Goal: Feedback & Contribution: Leave review/rating

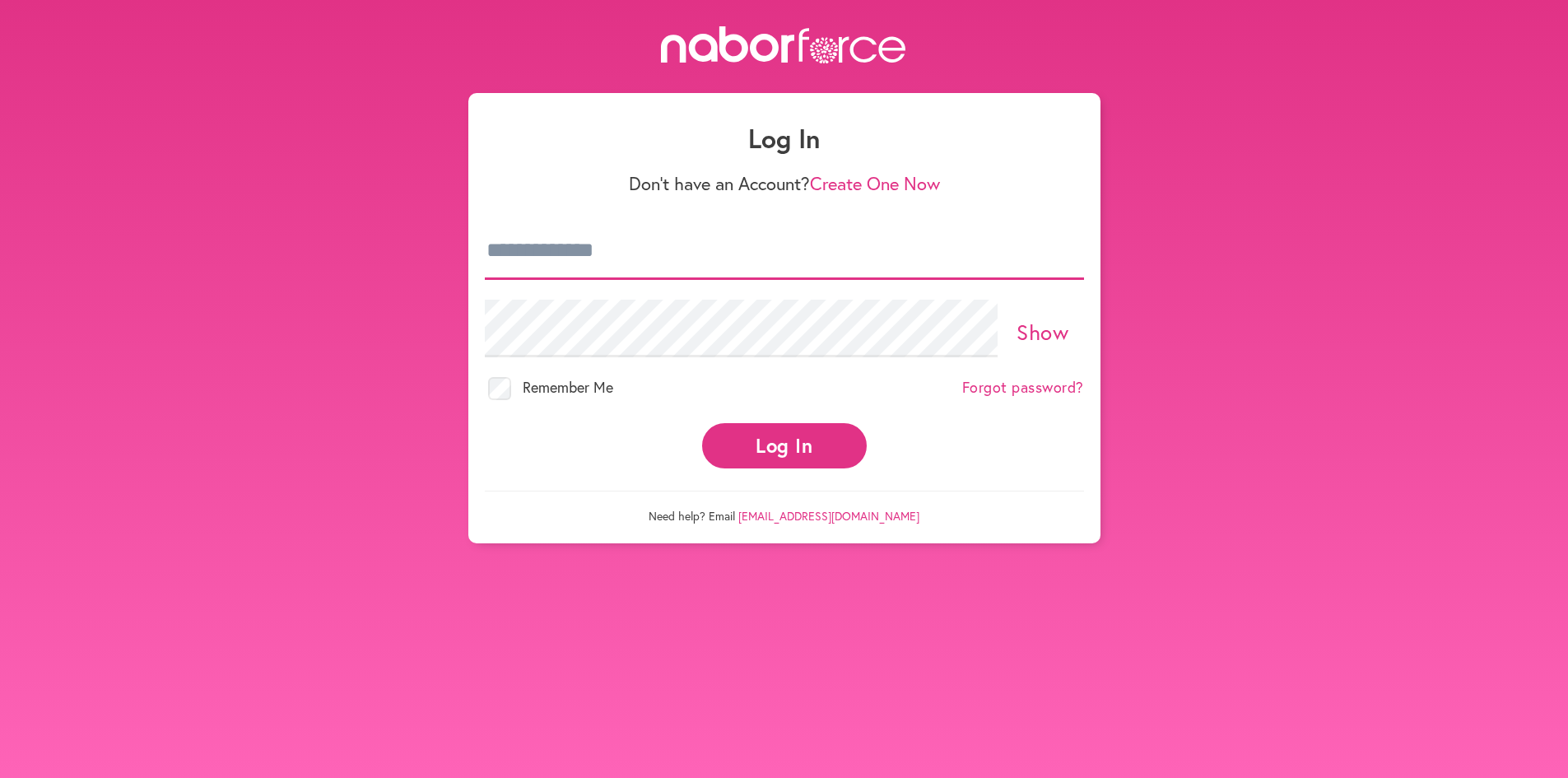
click at [559, 268] on input "email" at bounding box center [784, 251] width 600 height 57
type input "**********"
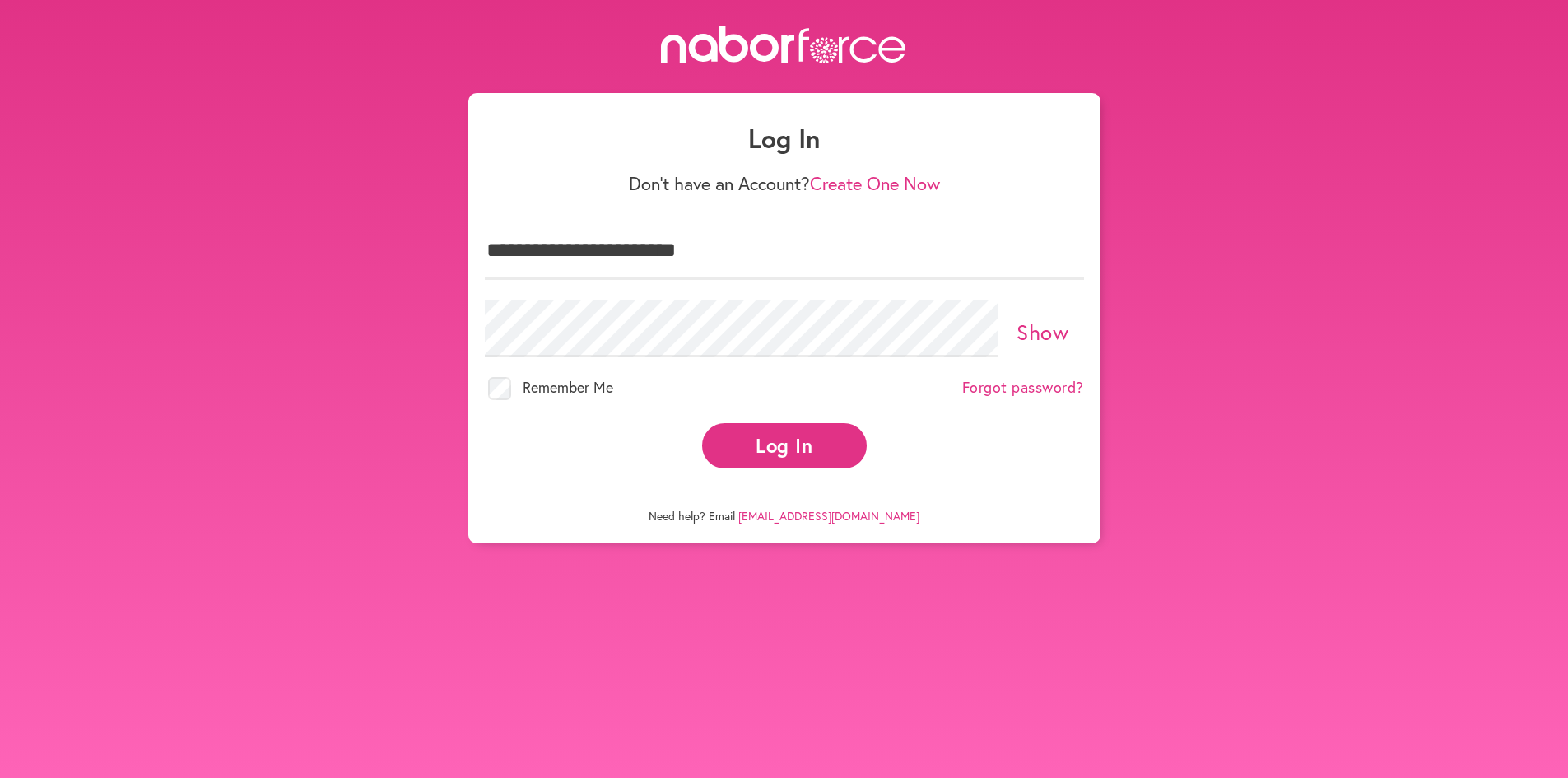
click at [799, 452] on button "Log In" at bounding box center [784, 445] width 165 height 46
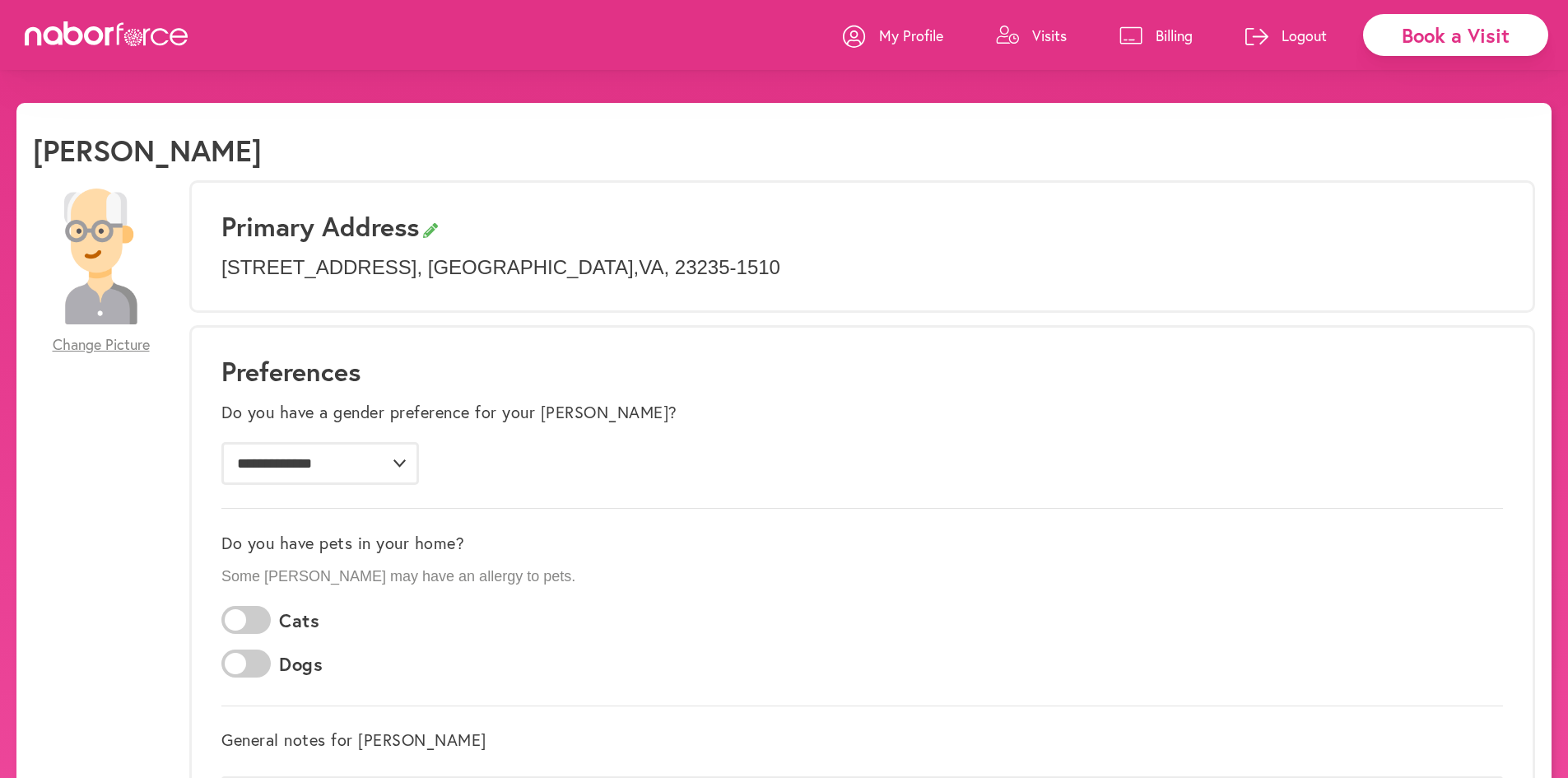
click at [1163, 35] on p "Billing" at bounding box center [1173, 36] width 37 height 20
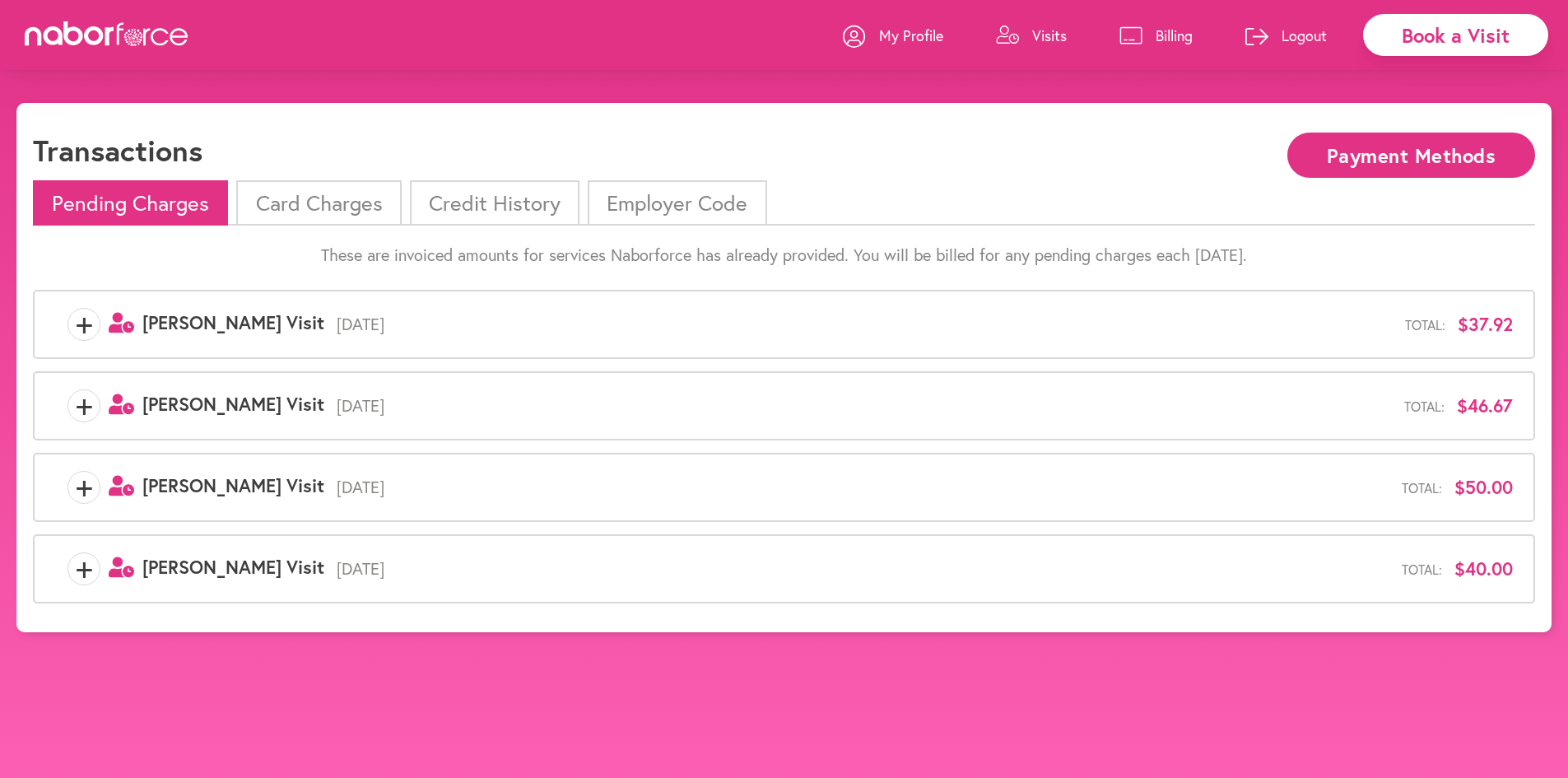
click at [327, 209] on li "Card Charges" at bounding box center [318, 203] width 165 height 46
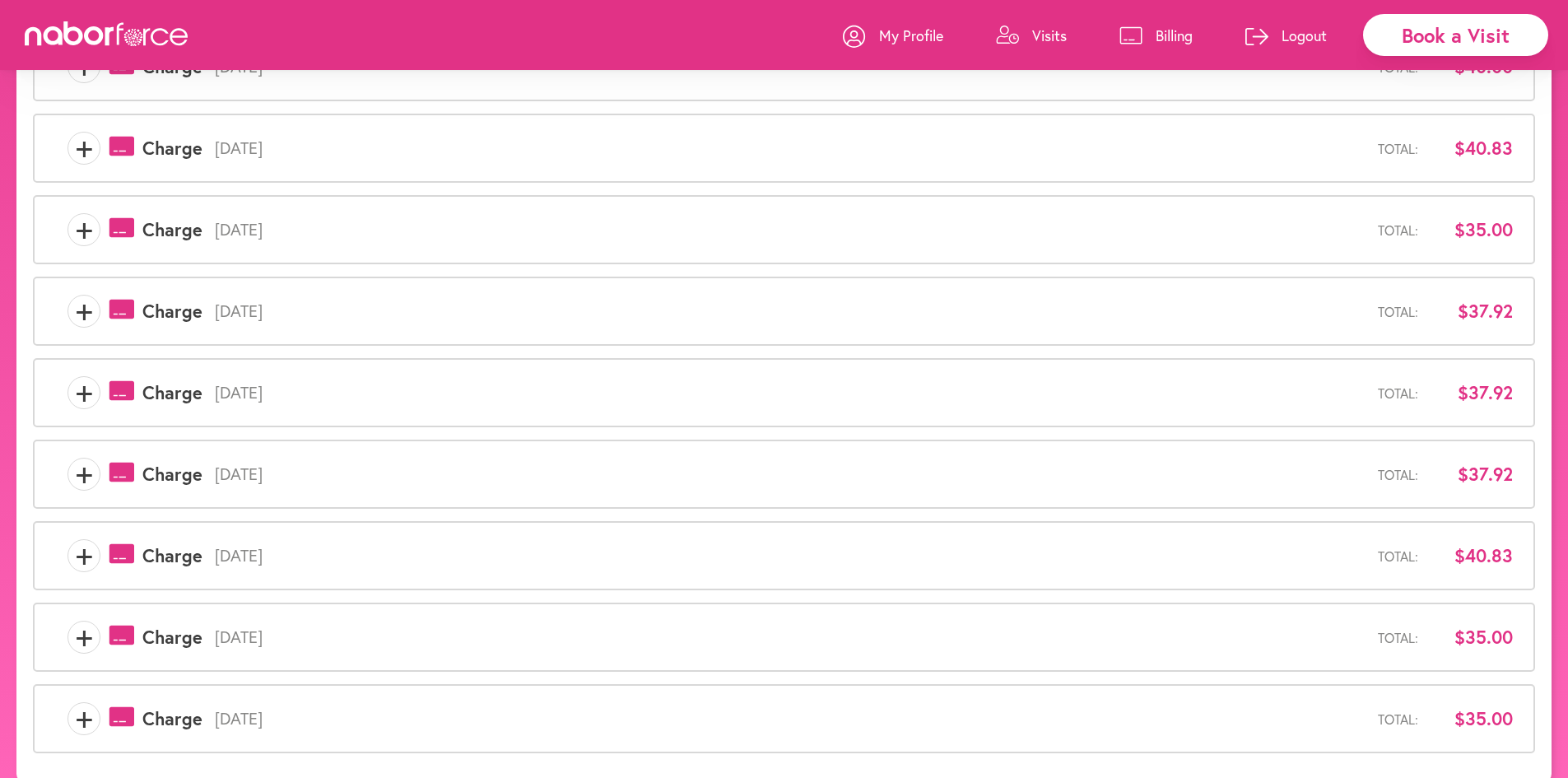
scroll to position [360, 0]
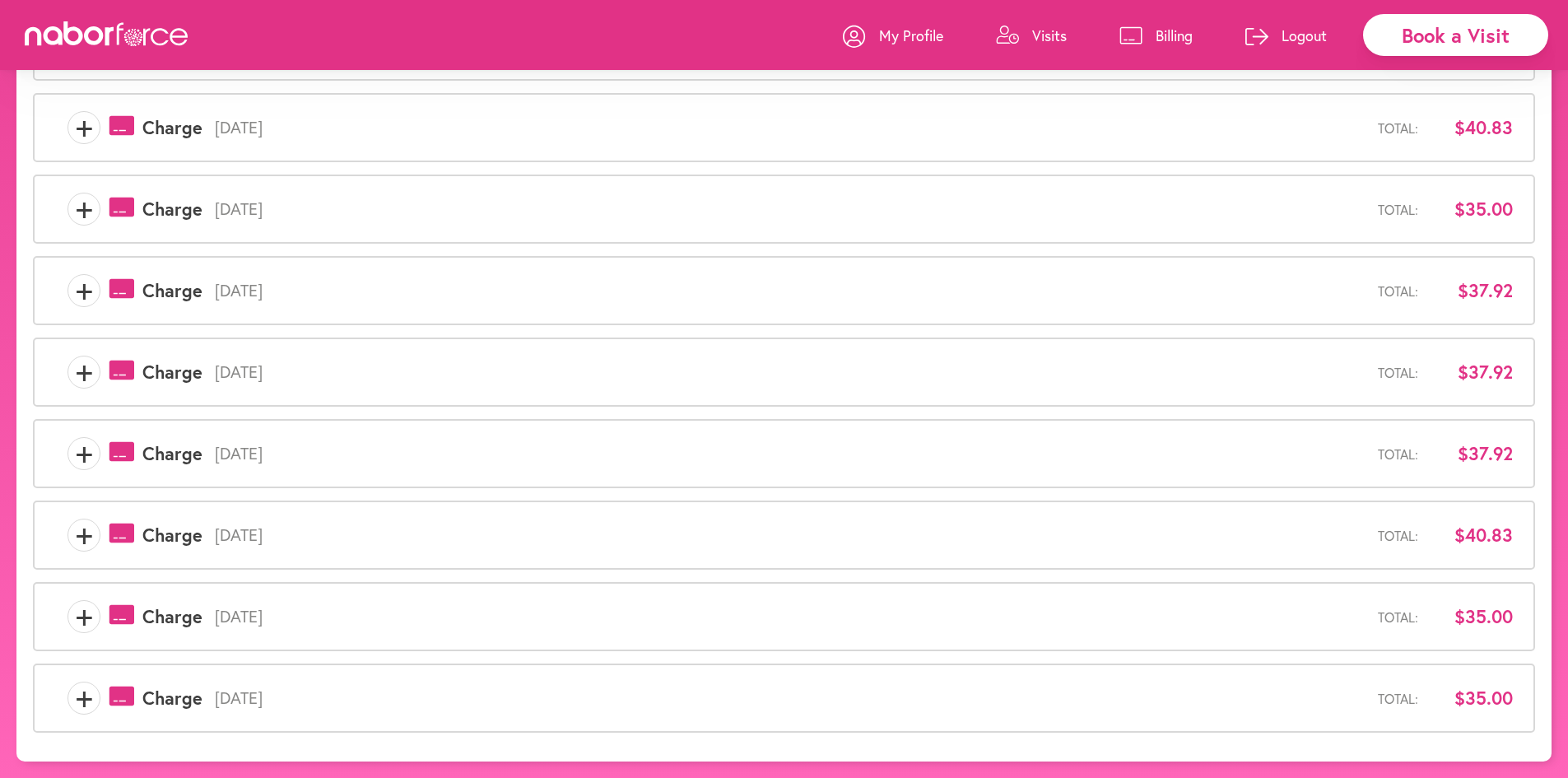
click at [78, 537] on span "+" at bounding box center [84, 535] width 31 height 33
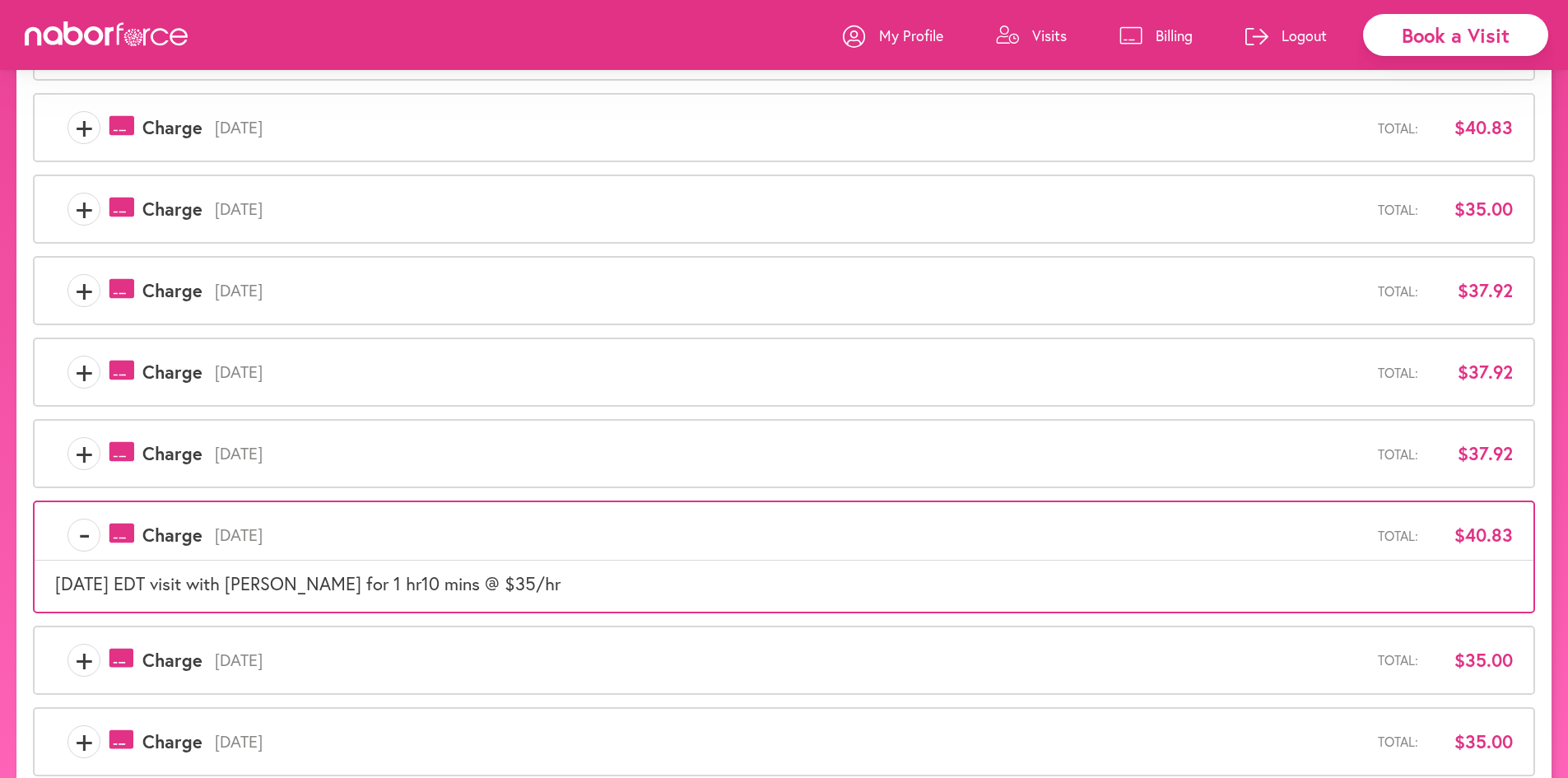
click at [78, 537] on span "-" at bounding box center [84, 535] width 31 height 33
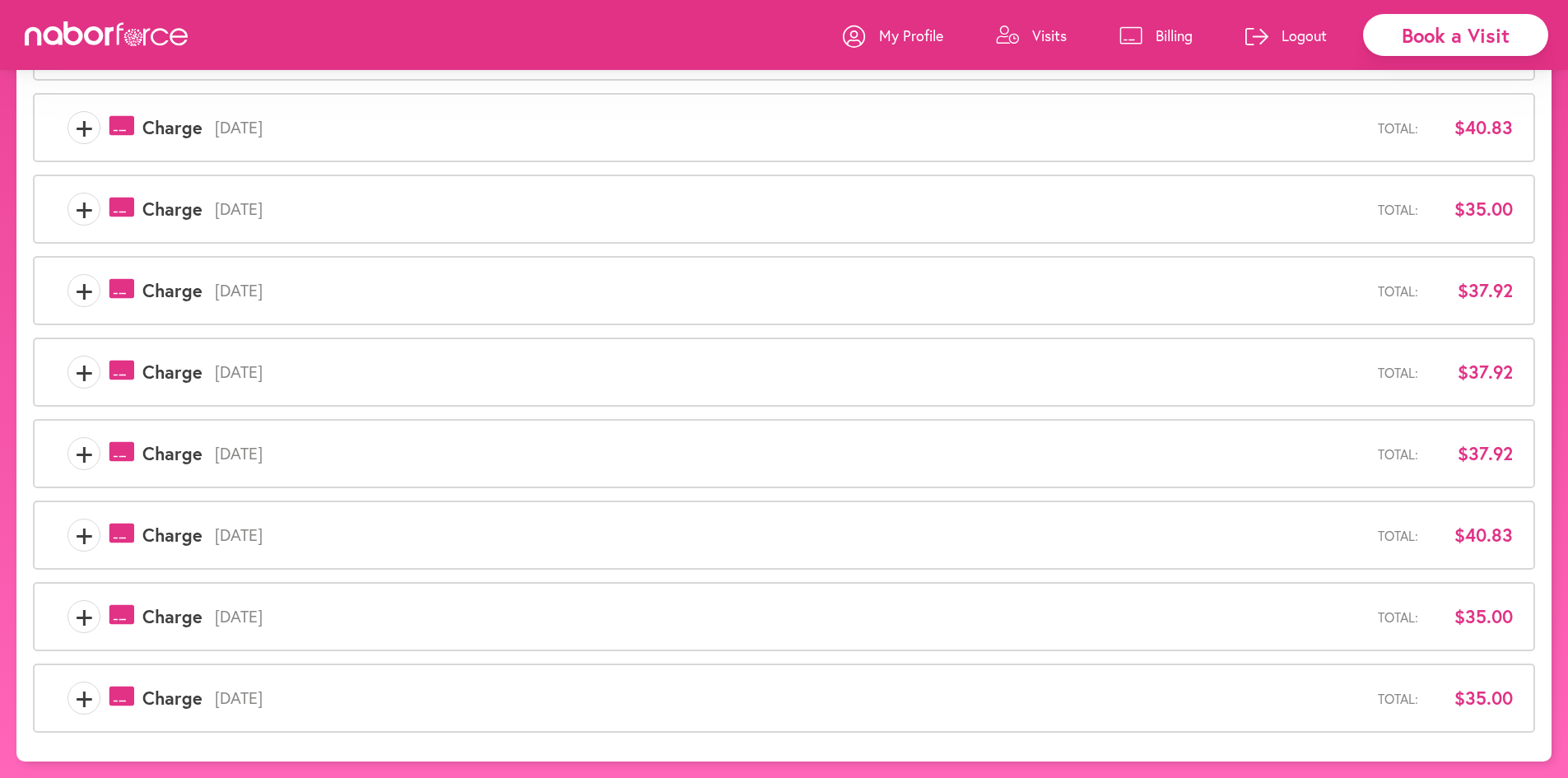
click at [81, 457] on span "+" at bounding box center [84, 454] width 31 height 33
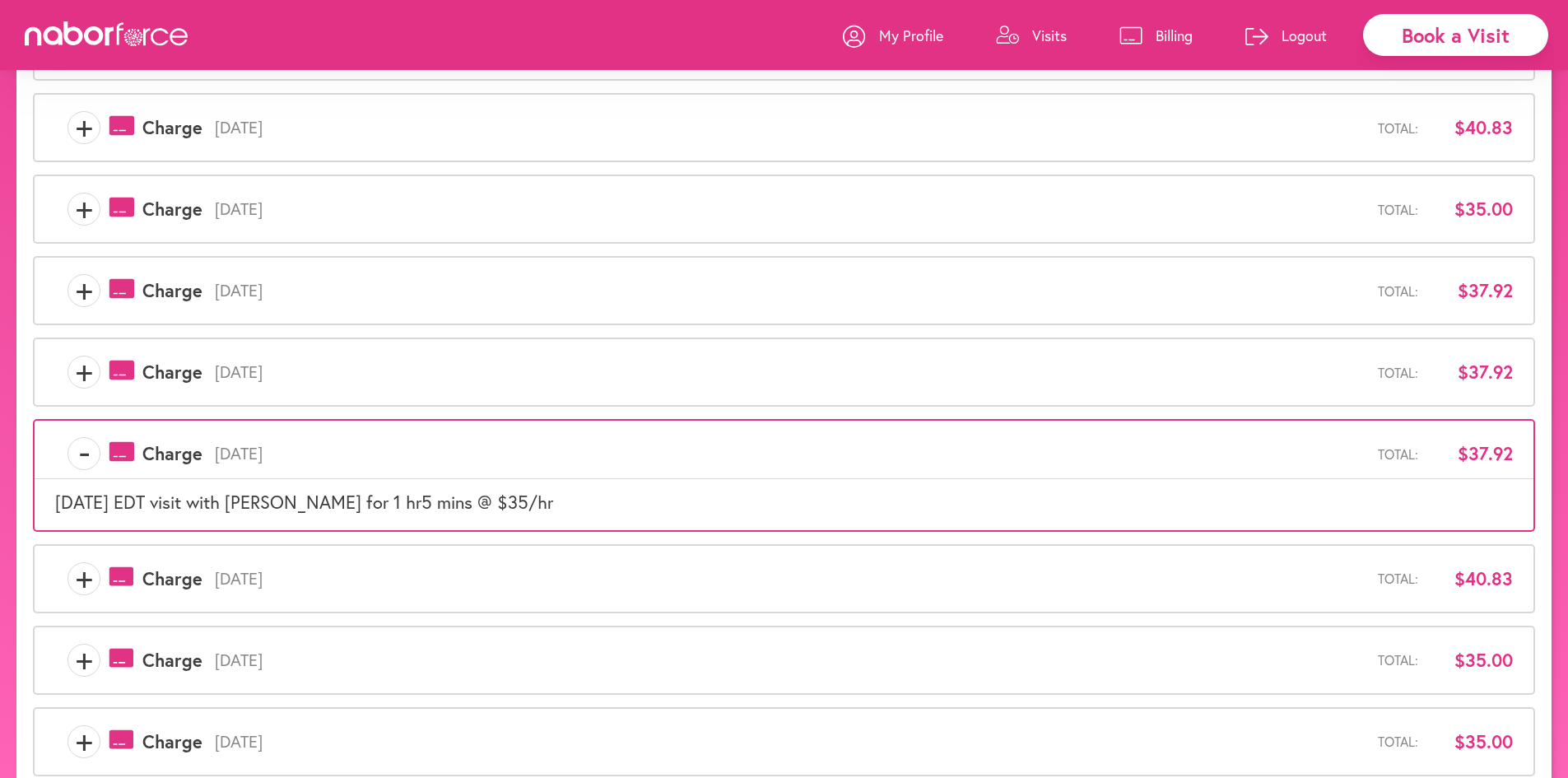
click at [81, 457] on span "-" at bounding box center [84, 454] width 31 height 33
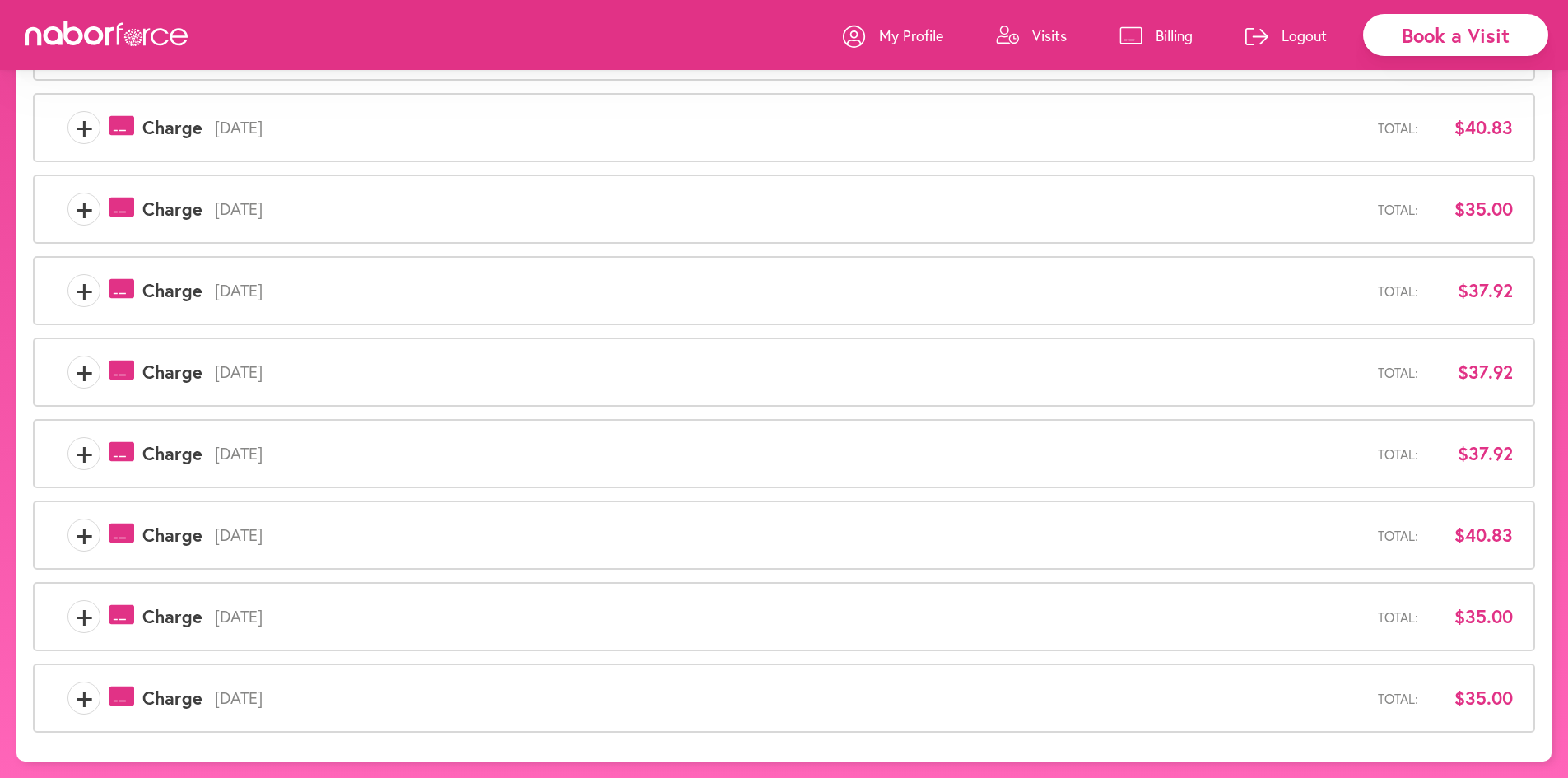
click at [86, 376] on span "+" at bounding box center [84, 372] width 31 height 33
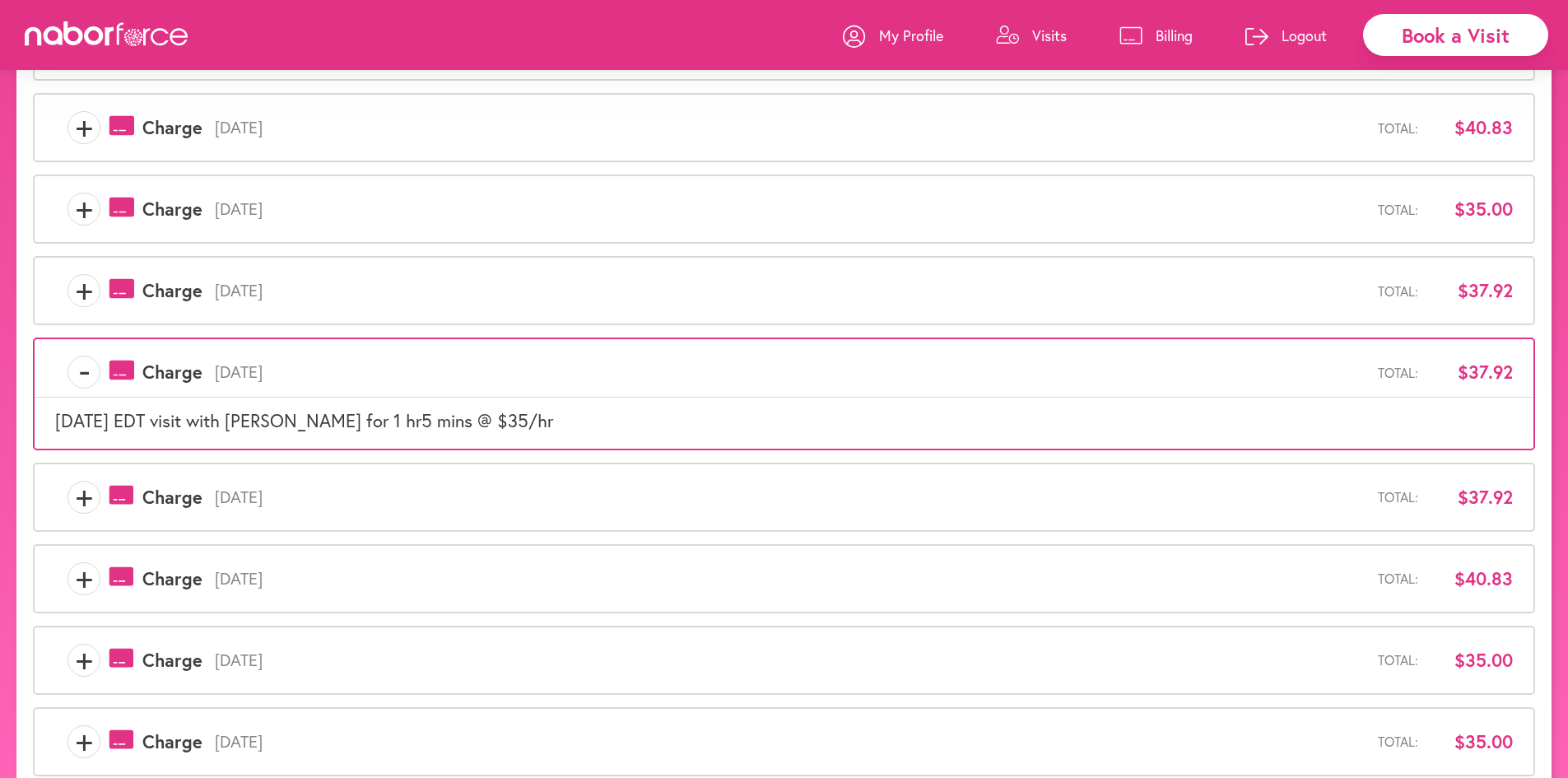
click at [86, 376] on span "-" at bounding box center [84, 372] width 31 height 33
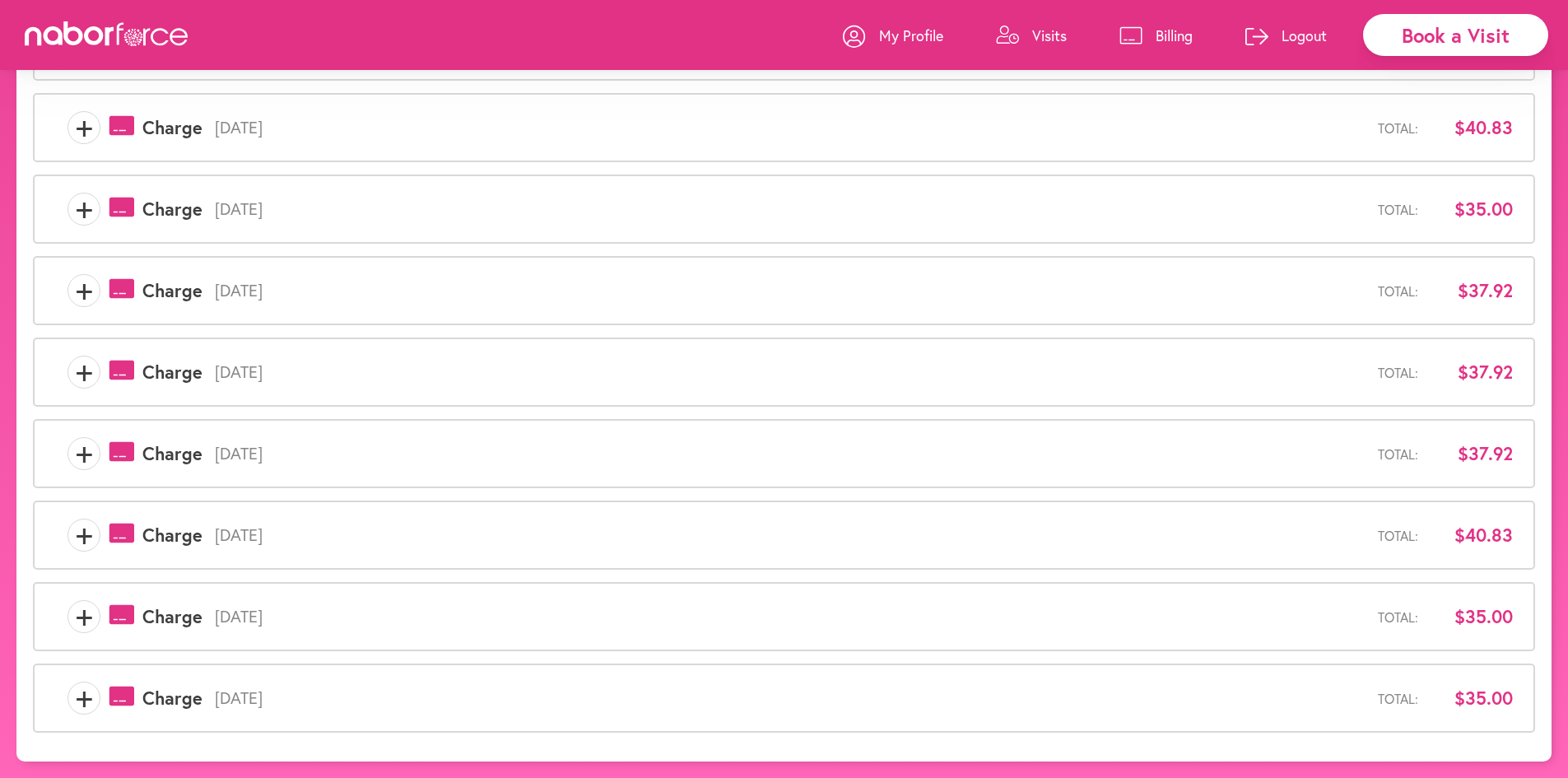
click at [86, 376] on span "+" at bounding box center [84, 372] width 31 height 33
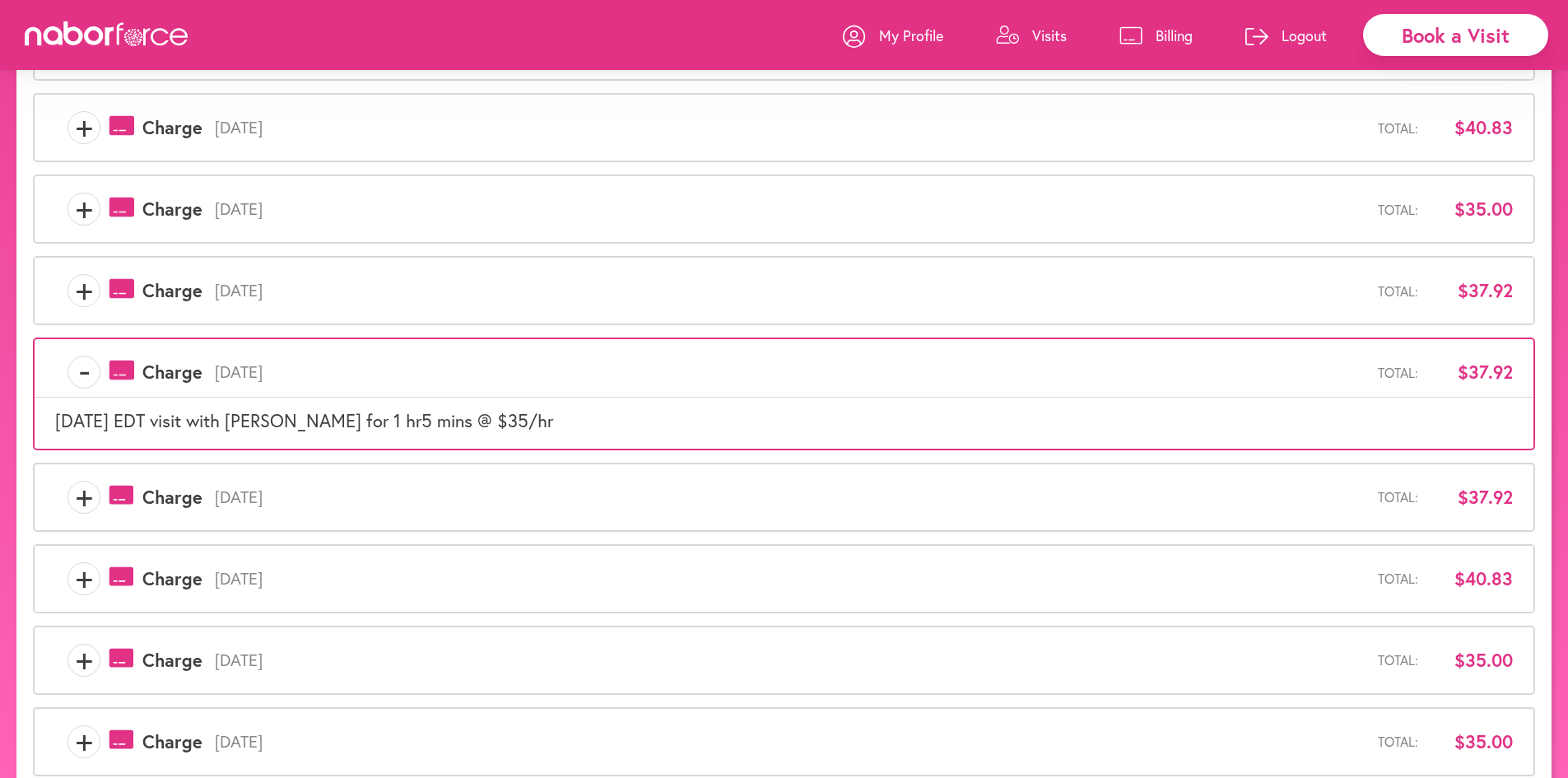
click at [86, 376] on span "-" at bounding box center [84, 372] width 31 height 33
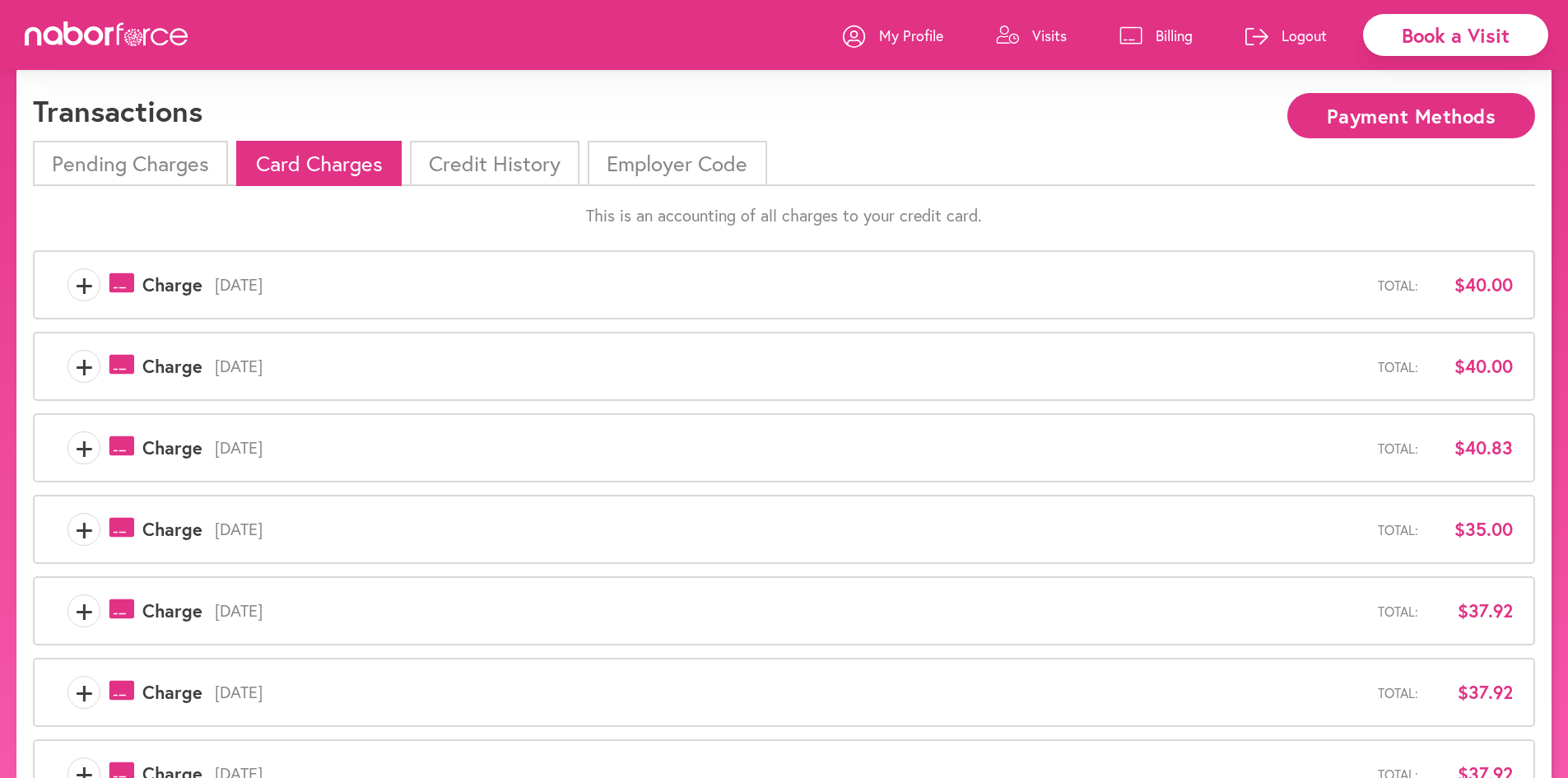
scroll to position [0, 0]
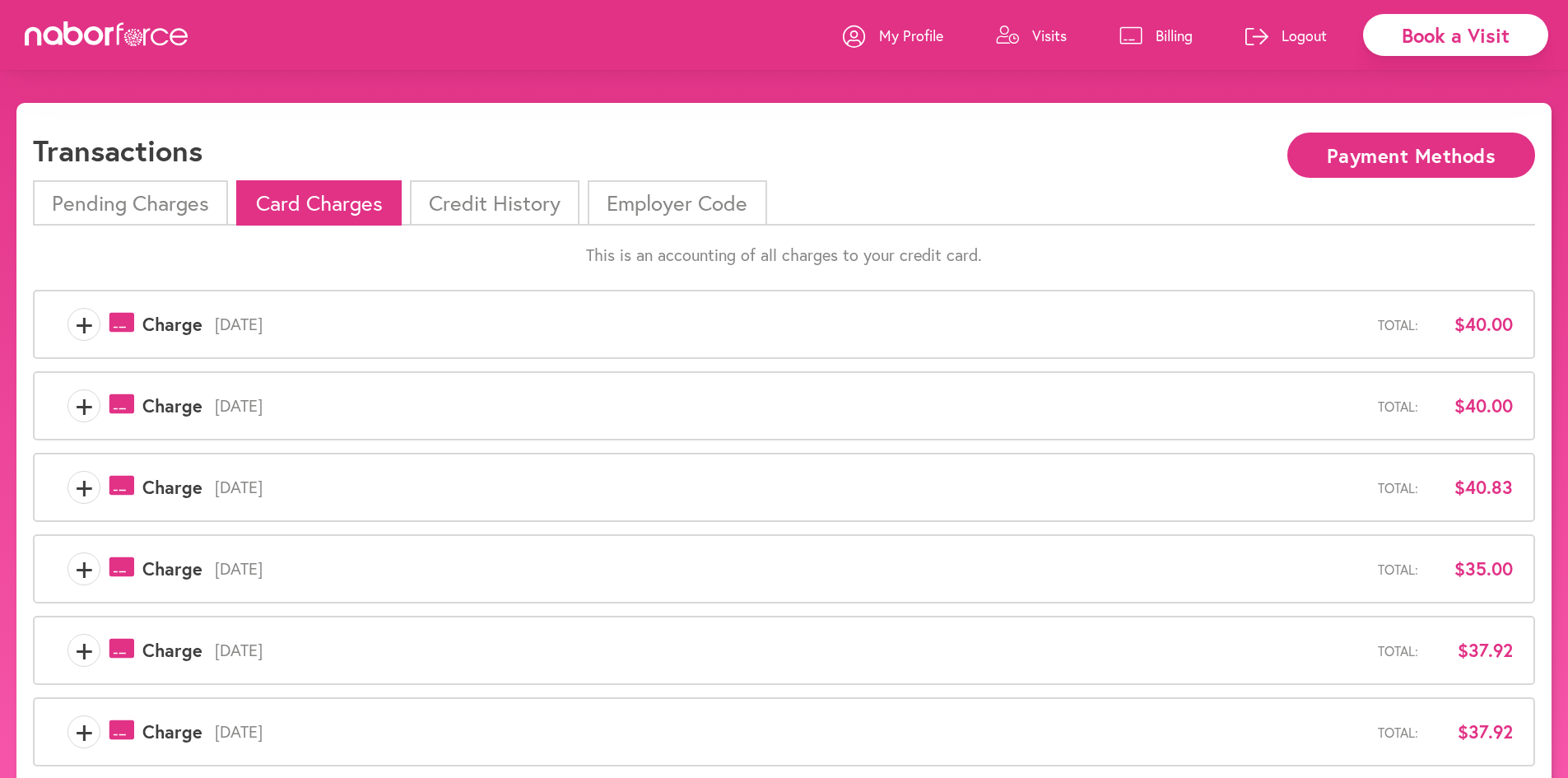
click at [1155, 37] on p "Billing" at bounding box center [1173, 36] width 37 height 20
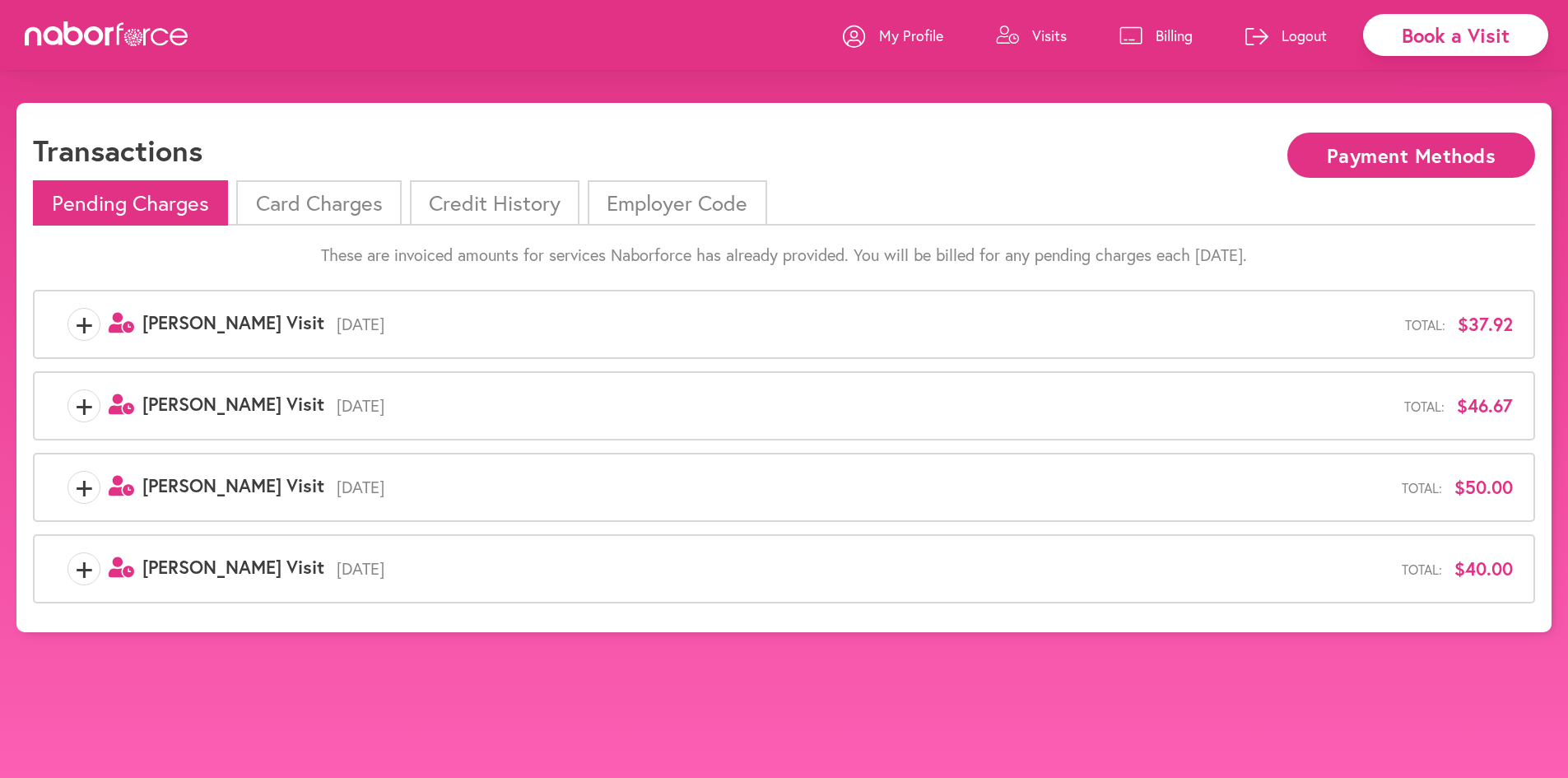
click at [1044, 33] on p "Visits" at bounding box center [1050, 36] width 35 height 20
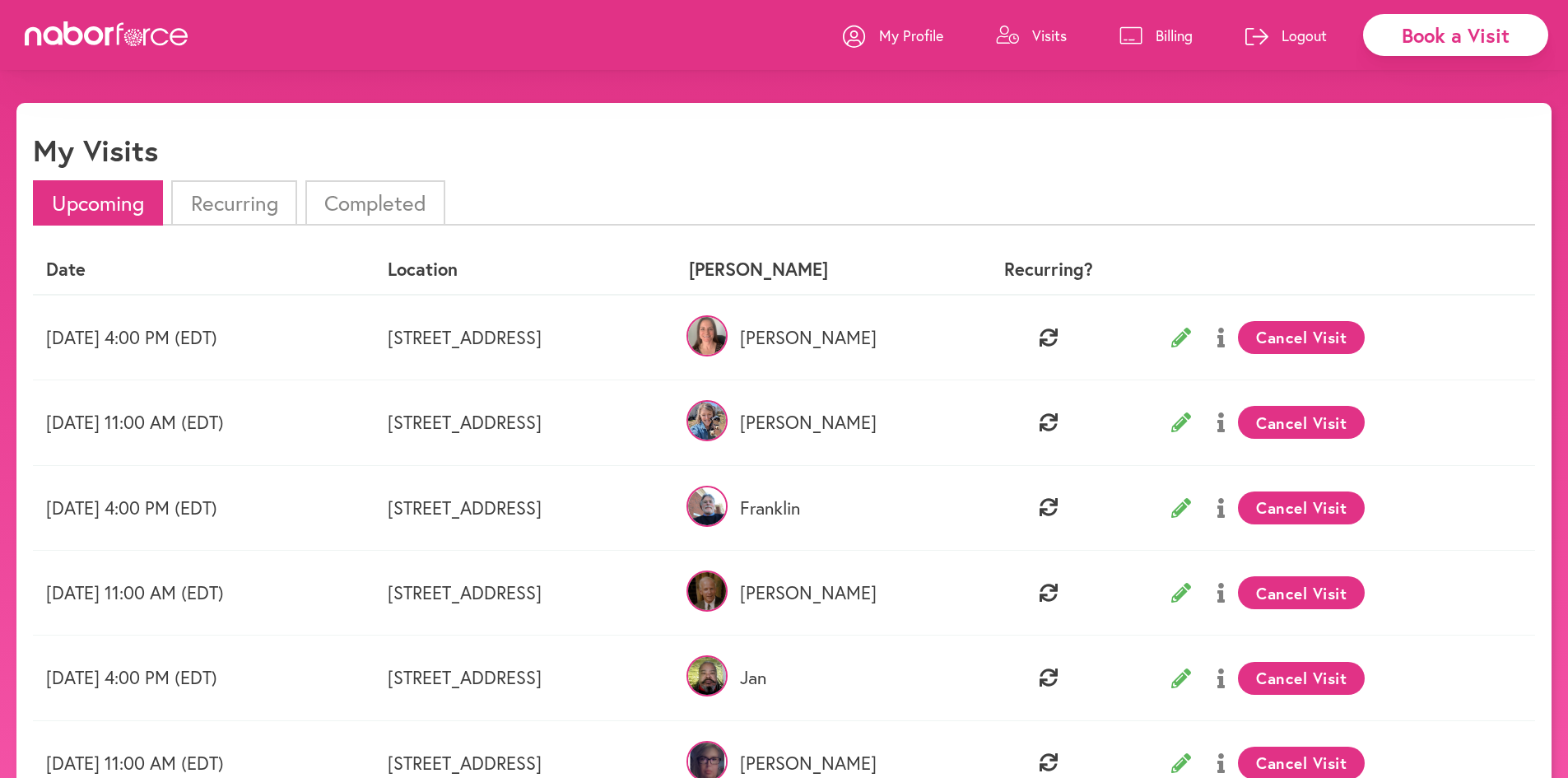
click at [380, 194] on li "Completed" at bounding box center [375, 203] width 140 height 46
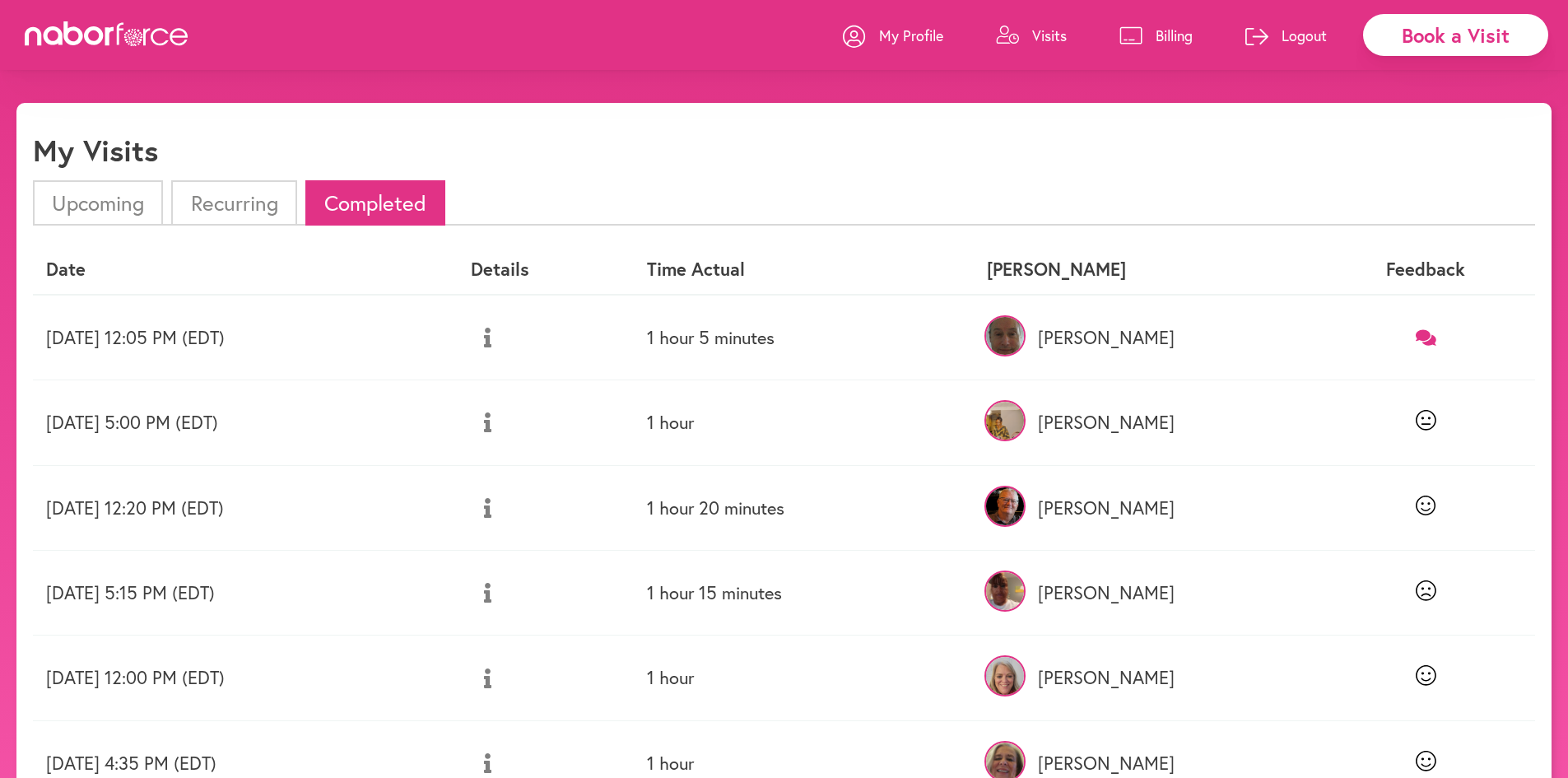
click at [1431, 336] on icon at bounding box center [1426, 336] width 21 height 15
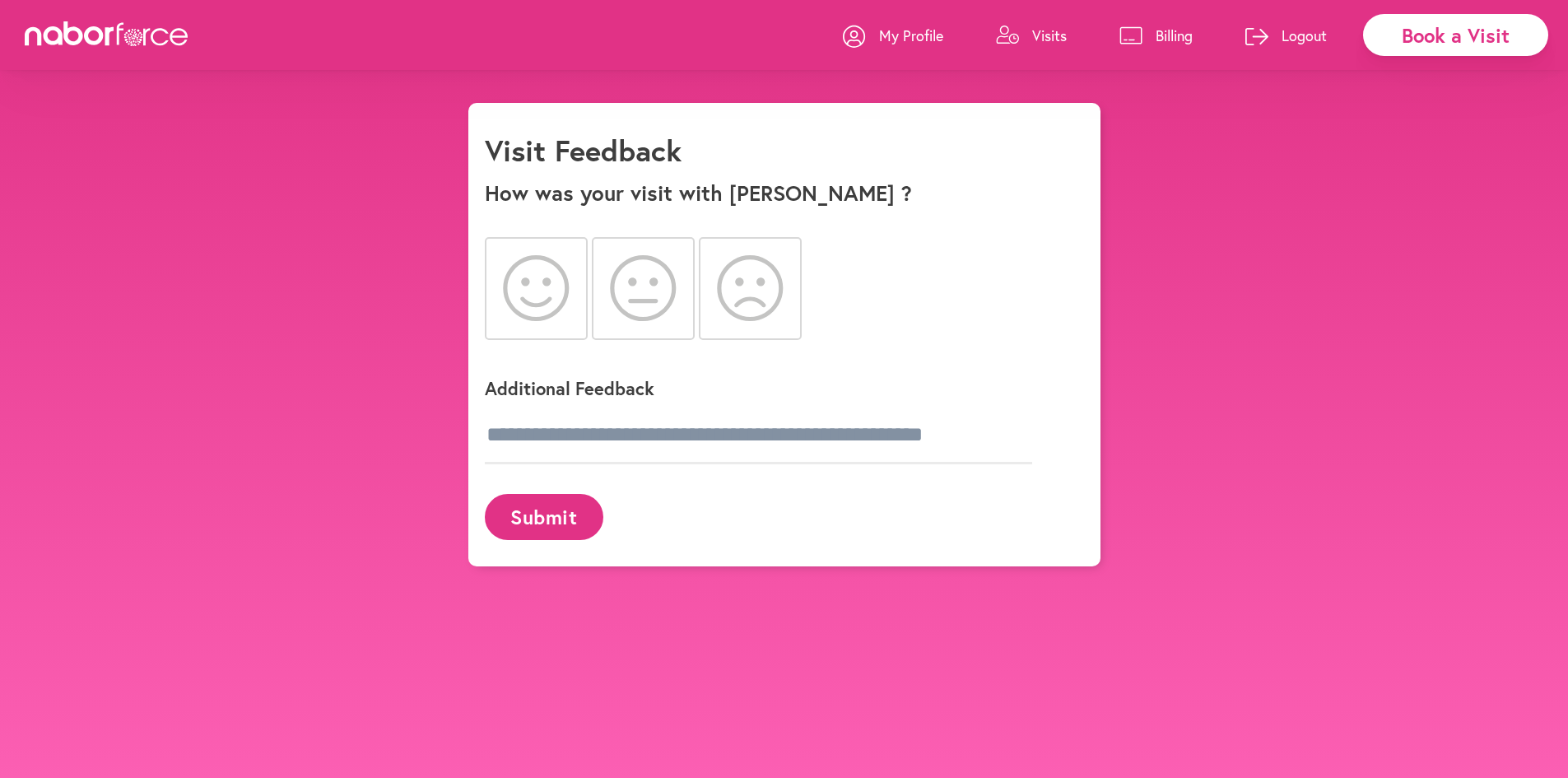
click at [546, 289] on icon at bounding box center [536, 288] width 67 height 66
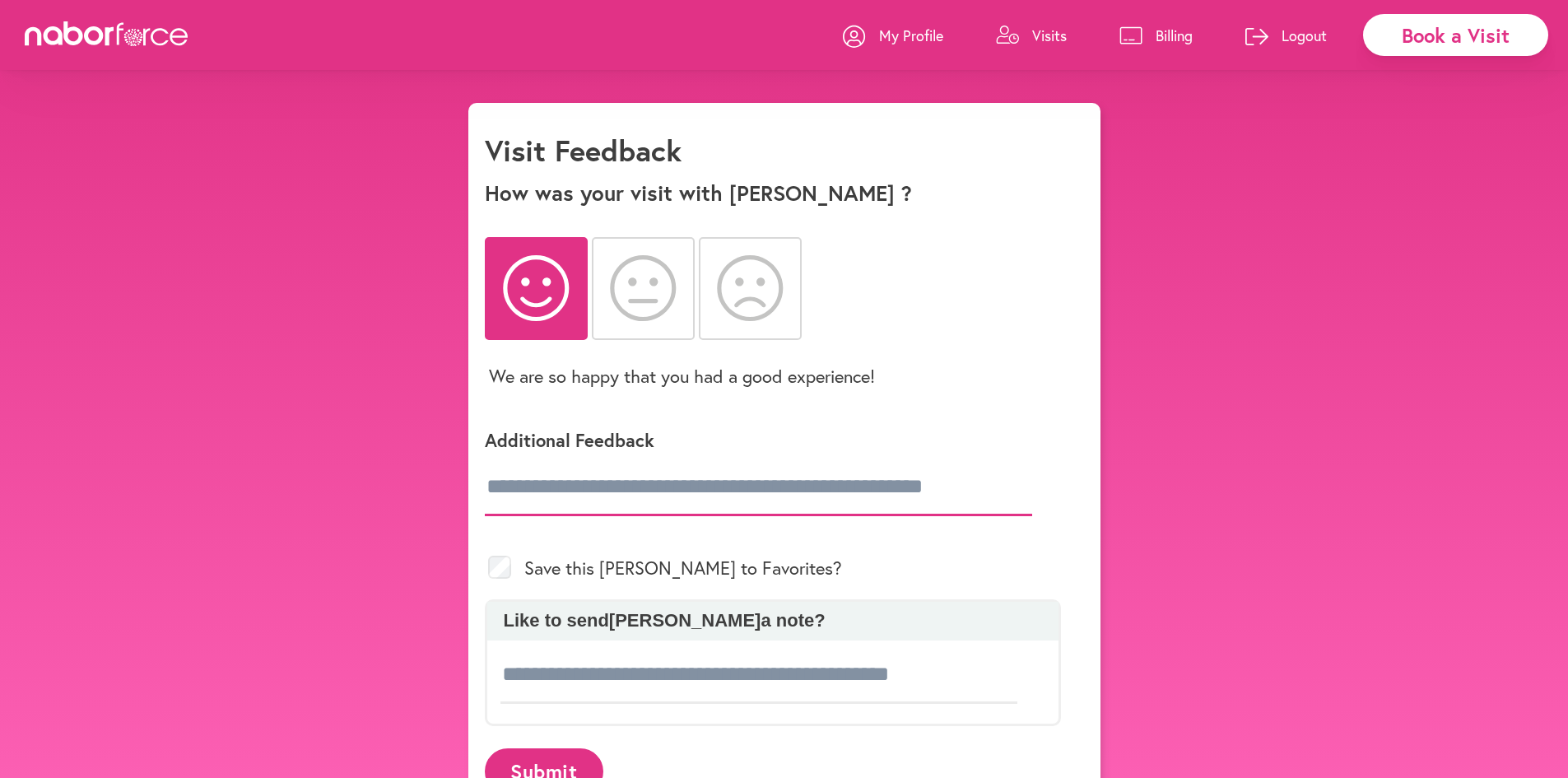
click at [613, 490] on input "text" at bounding box center [758, 486] width 548 height 57
type input "*"
type input "**********"
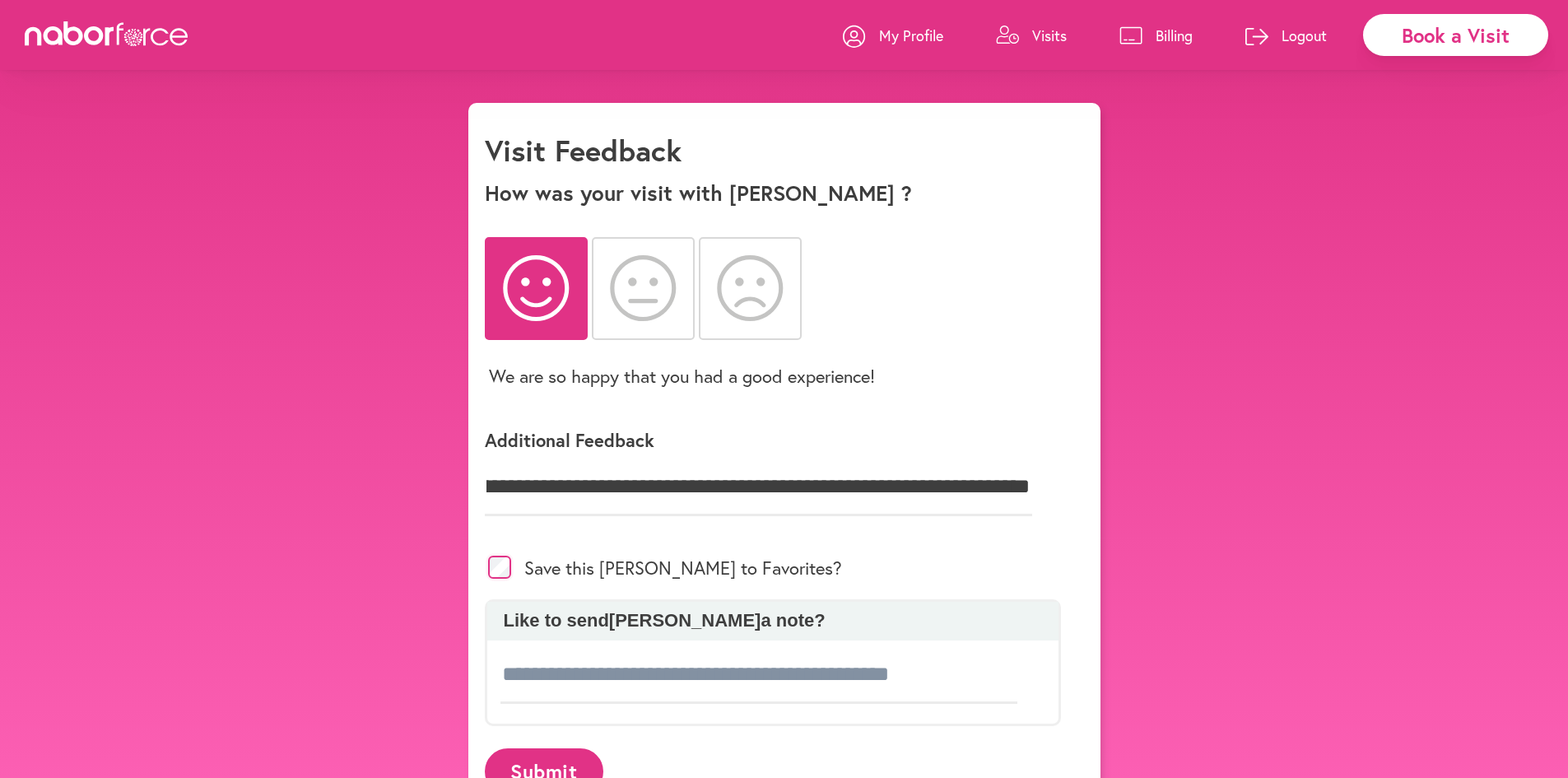
scroll to position [0, 0]
click at [523, 679] on input at bounding box center [759, 674] width 518 height 57
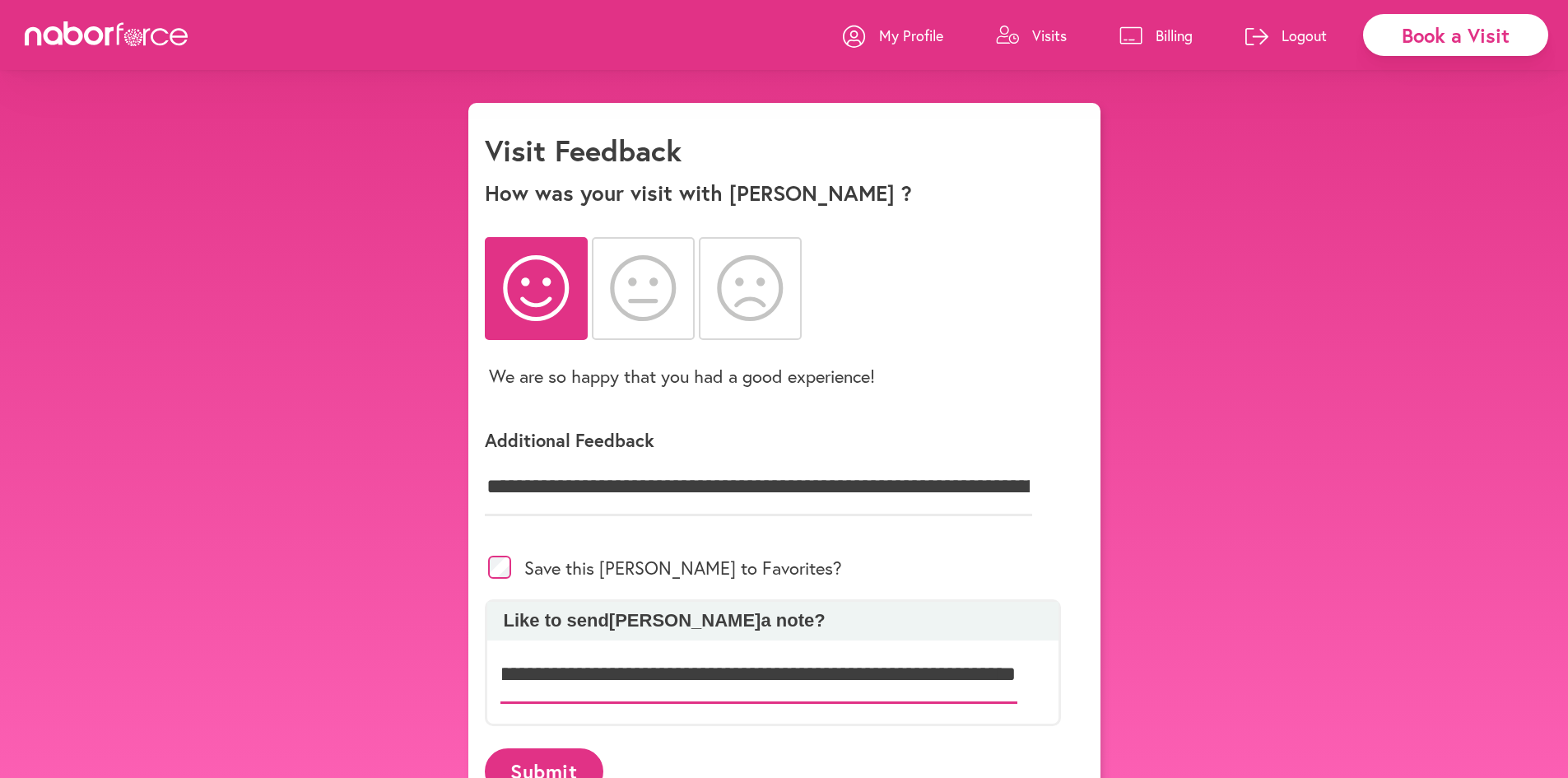
scroll to position [0, 280]
type input "**********"
click at [549, 768] on button "Submit" at bounding box center [544, 771] width 118 height 46
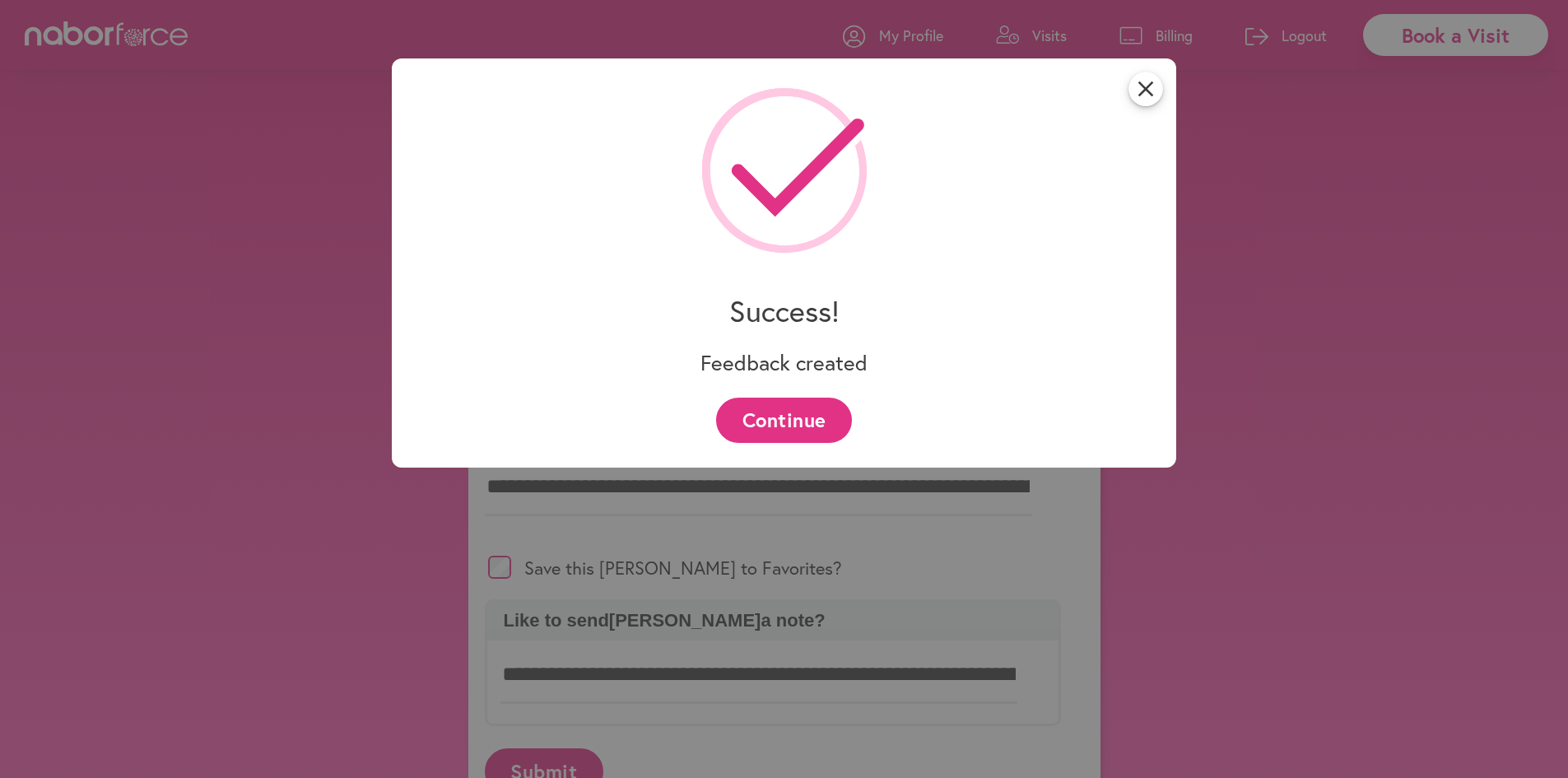
click at [775, 427] on button "Continue" at bounding box center [784, 420] width 136 height 46
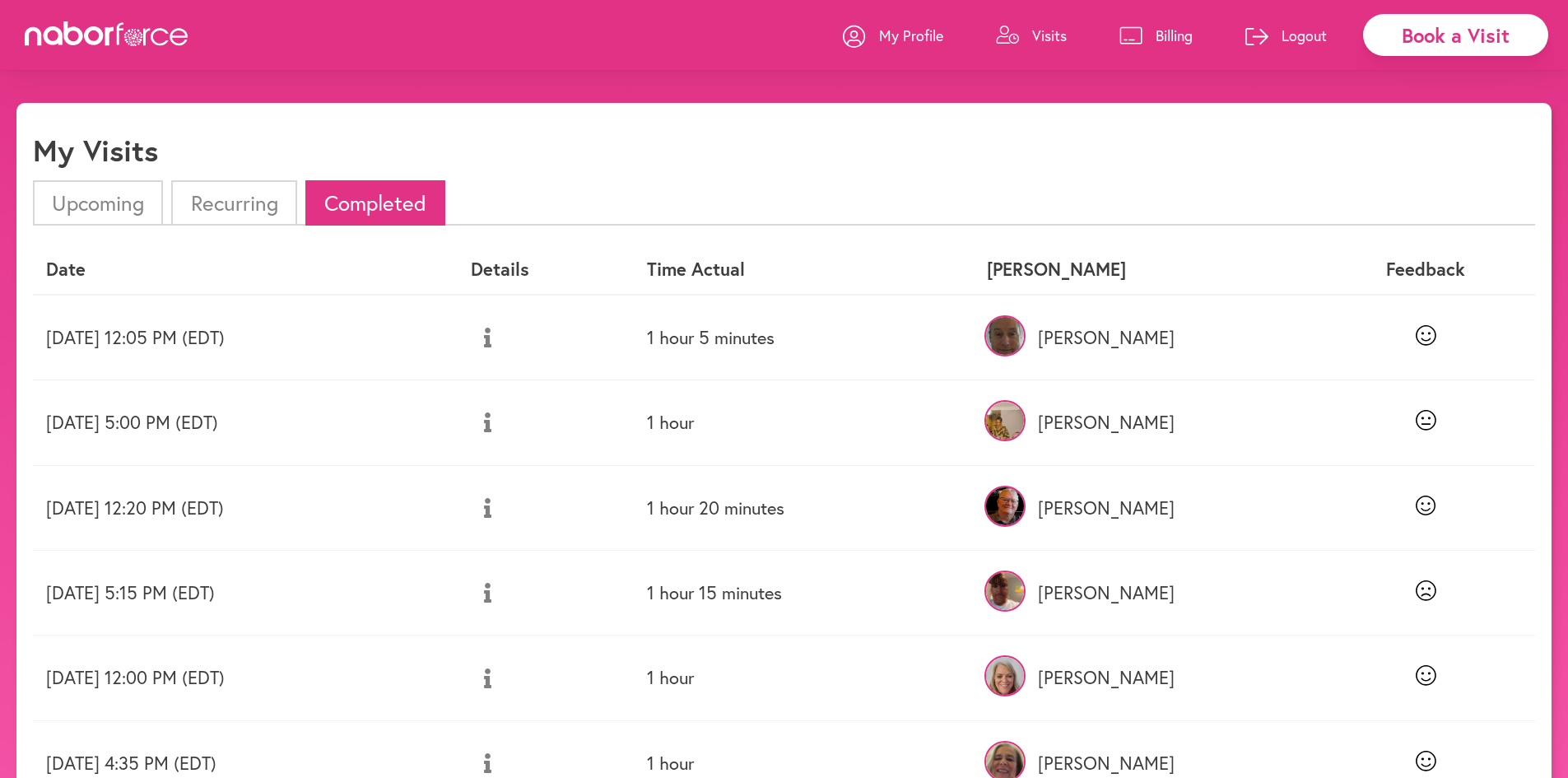
click at [77, 189] on li "Upcoming" at bounding box center [97, 203] width 130 height 46
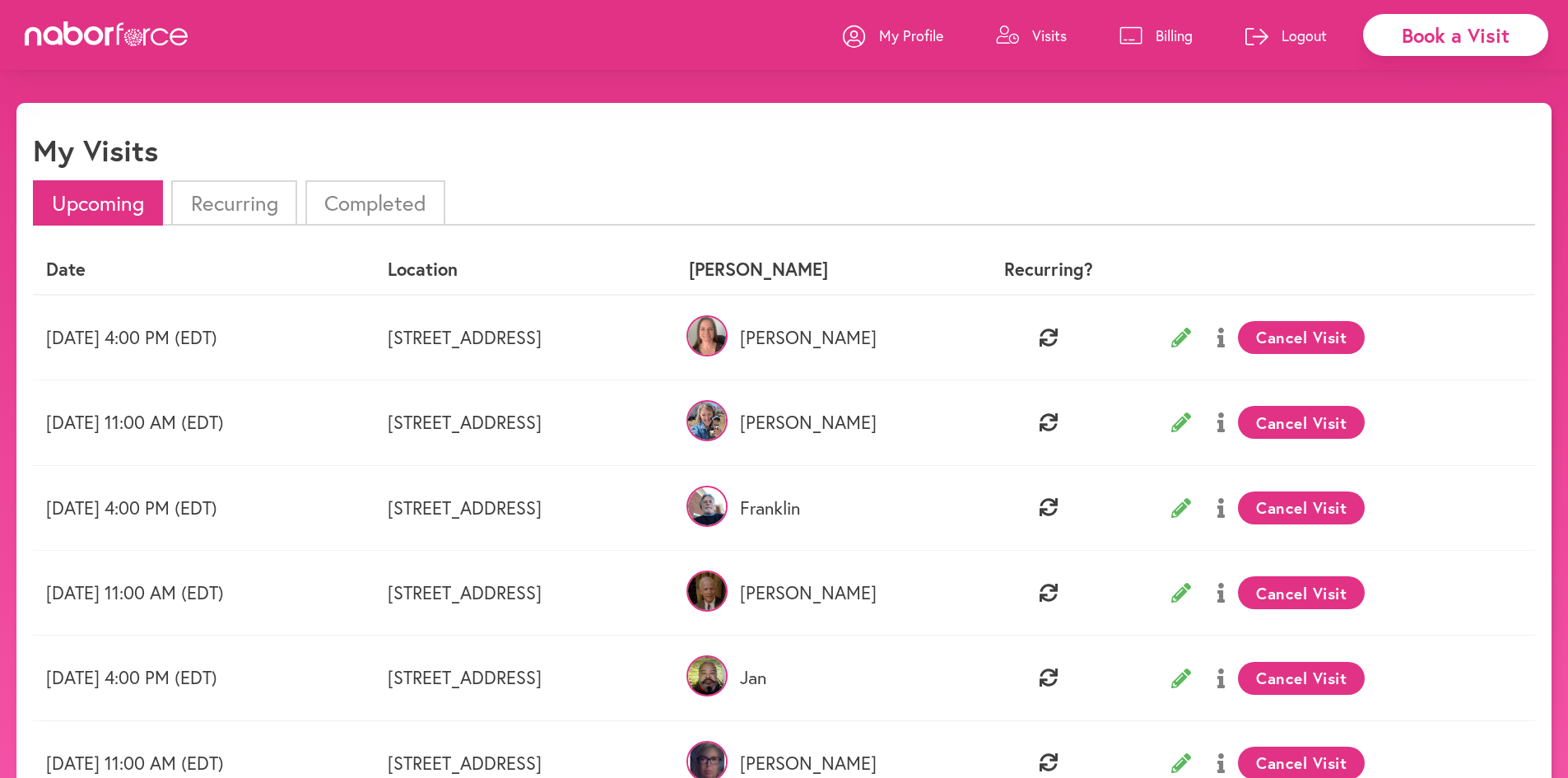
click at [1191, 336] on icon at bounding box center [1182, 338] width 20 height 20
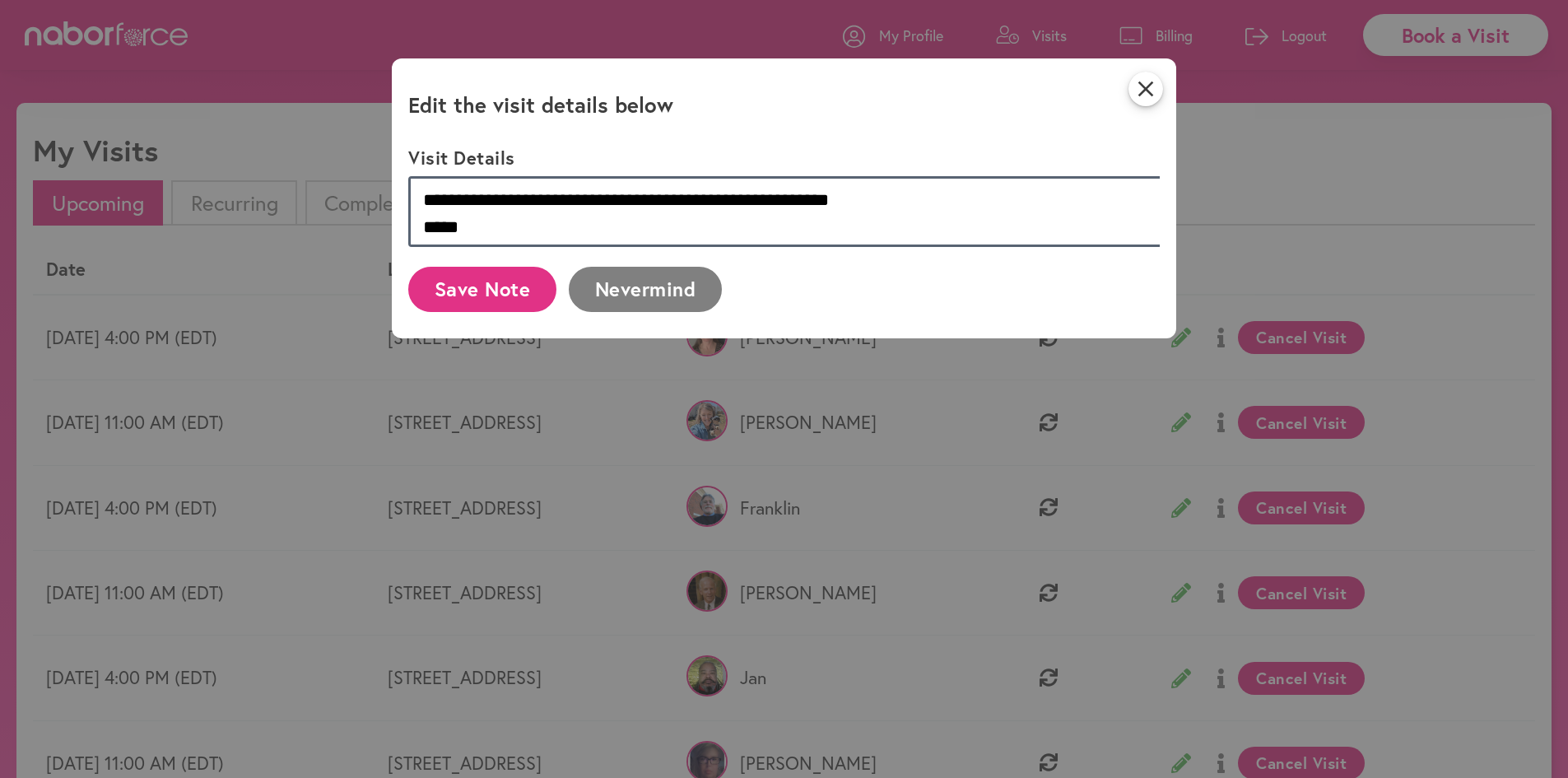
scroll to position [136, 0]
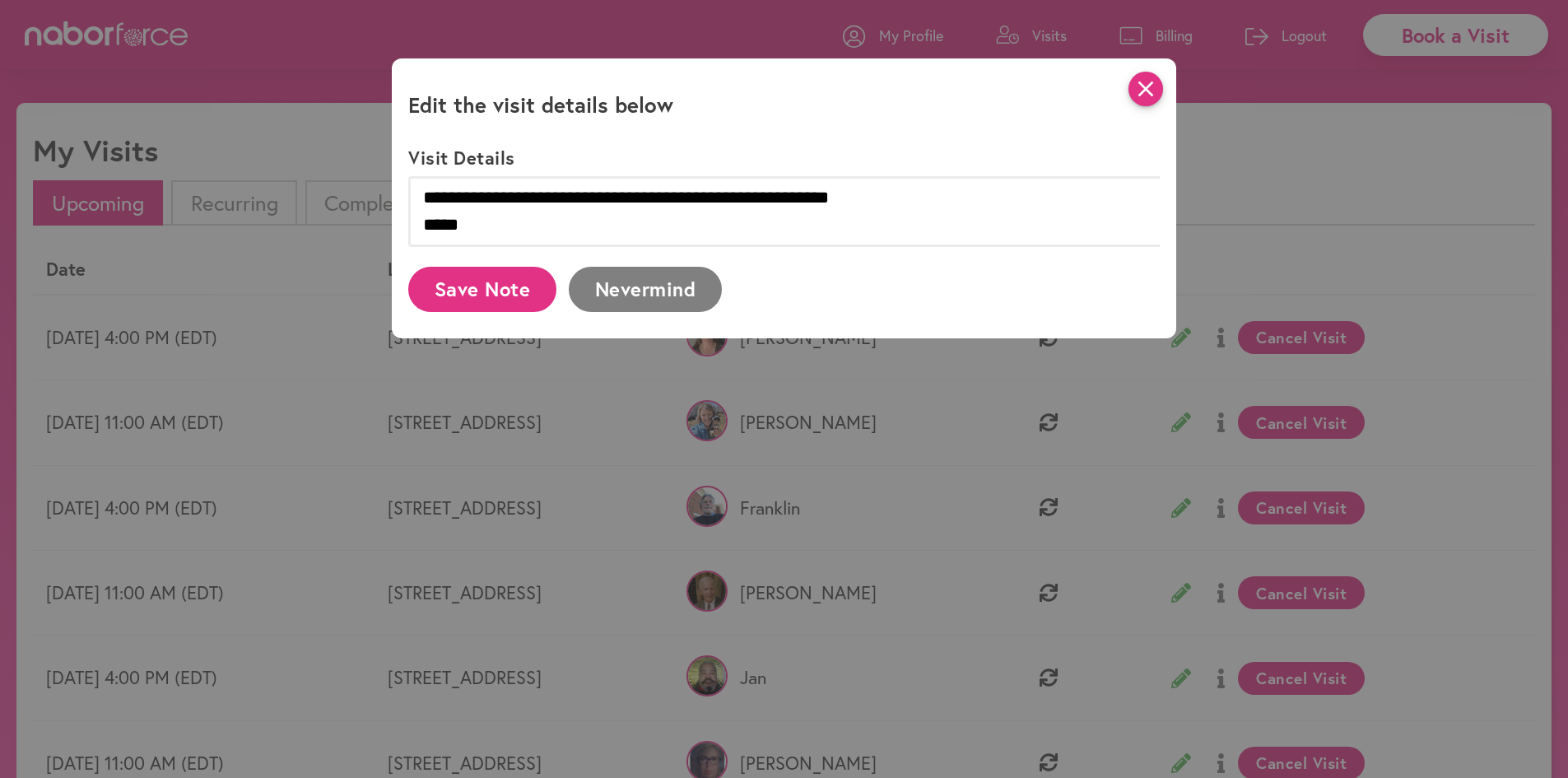
click at [1148, 84] on icon "close" at bounding box center [1146, 89] width 35 height 35
